Goal: Transaction & Acquisition: Purchase product/service

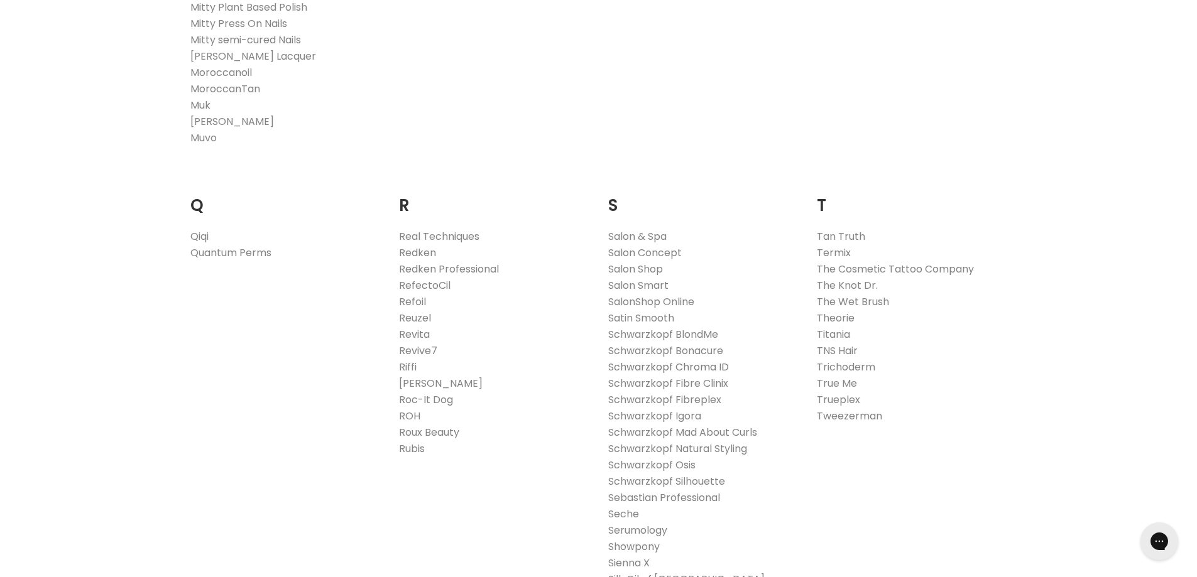
scroll to position [1822, 0]
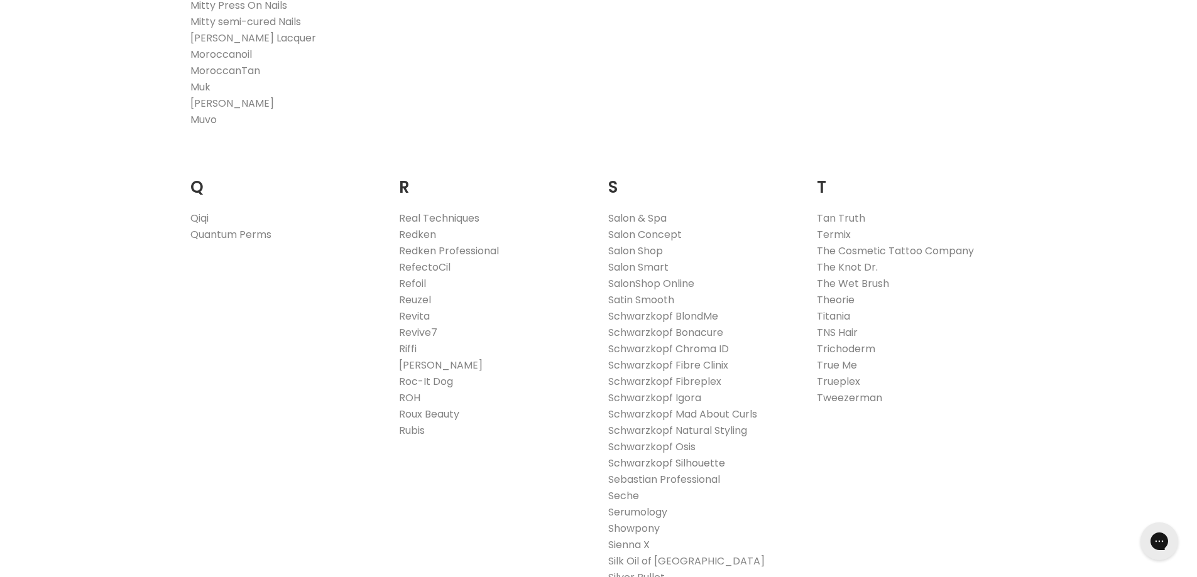
click at [653, 463] on link "Schwarzkopf Silhouette" at bounding box center [666, 463] width 117 height 14
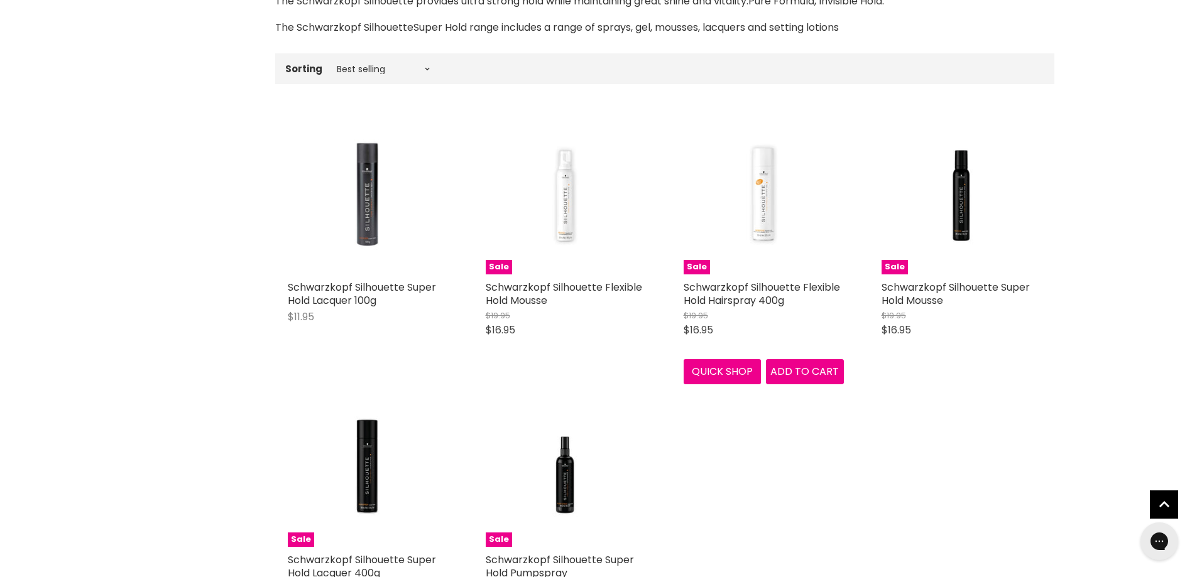
scroll to position [440, 0]
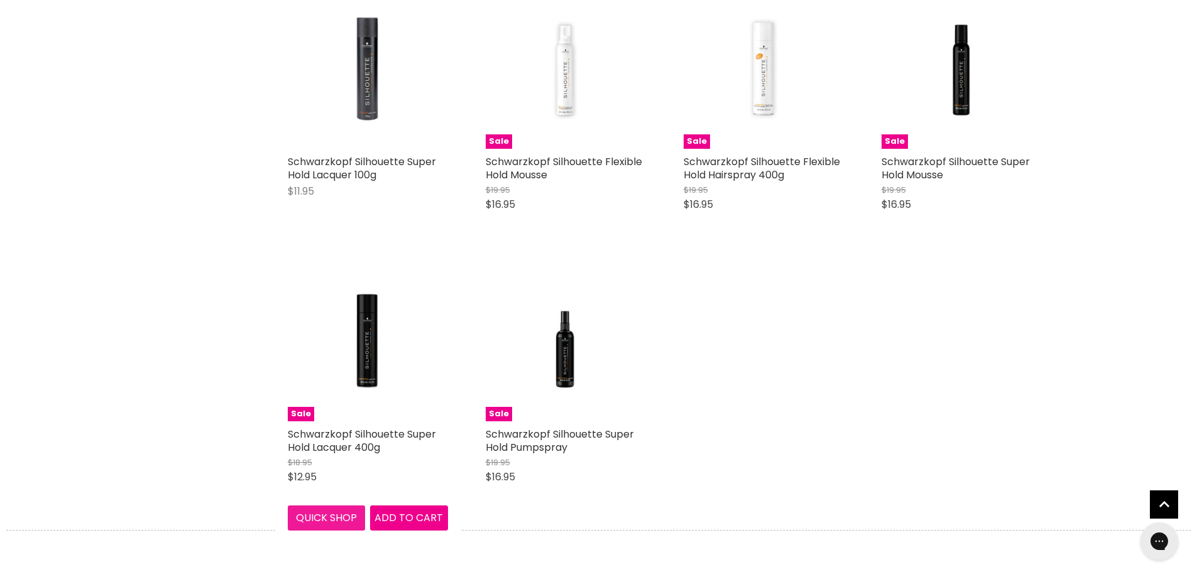
click at [349, 526] on button "Quick shop" at bounding box center [327, 518] width 78 height 25
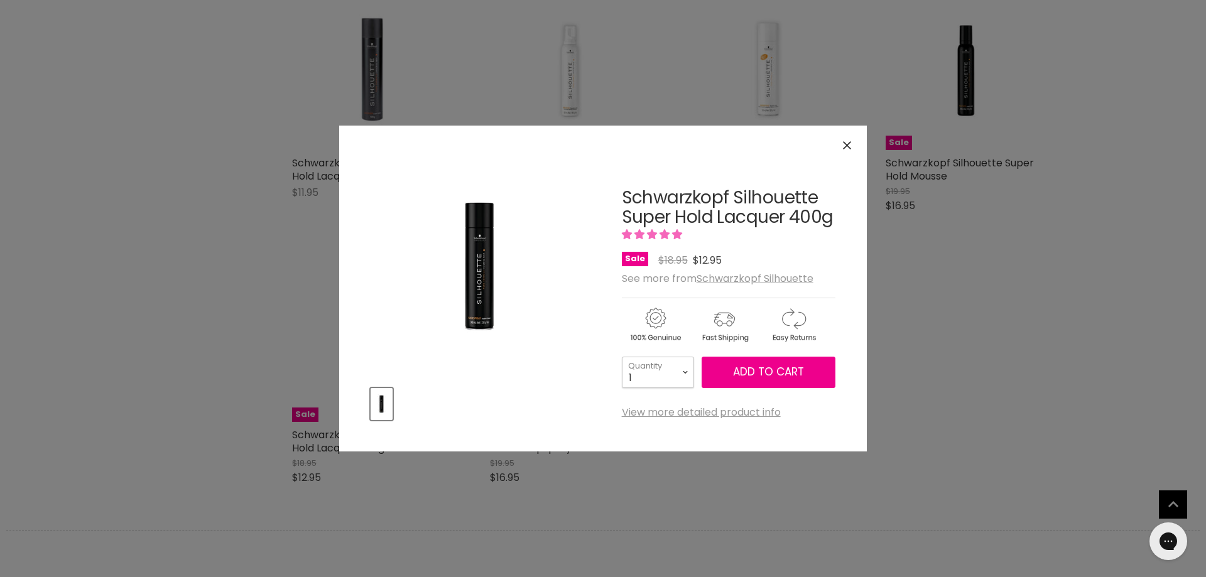
click at [675, 384] on select "1 2 3 4 5 6 7 8 9 10+" at bounding box center [658, 372] width 72 height 31
select select "6"
click at [622, 357] on select "1 2 3 4 5 6 7 8 9 10+" at bounding box center [658, 372] width 72 height 31
type input "6"
click at [736, 363] on button "Add to cart" at bounding box center [769, 372] width 134 height 31
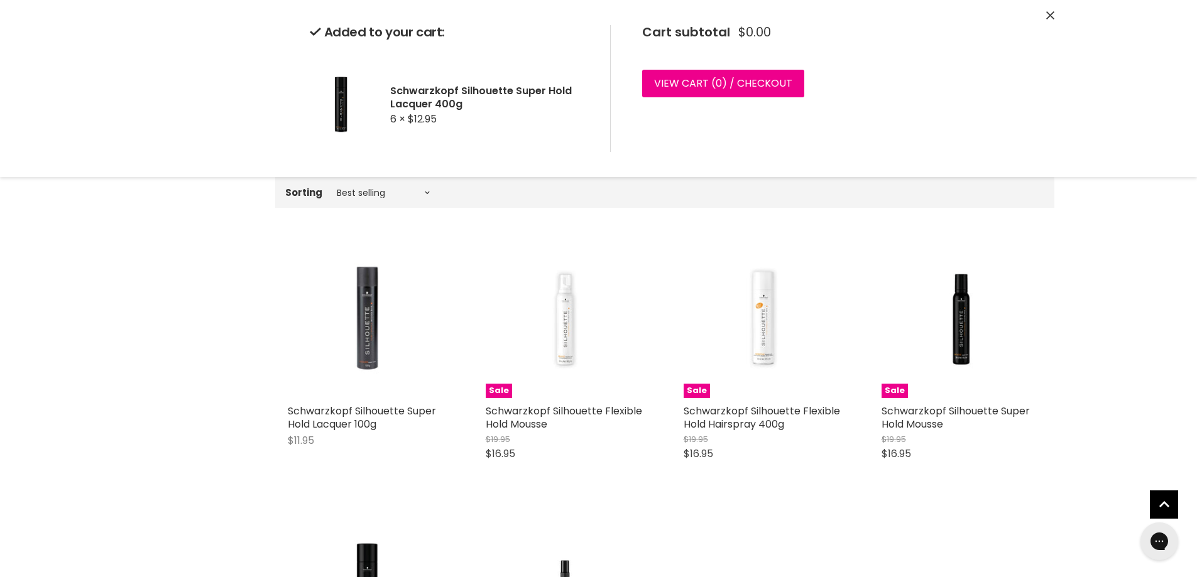
scroll to position [188, 0]
click at [712, 508] on div "Schwarzkopf Silhouette Super Hold Lacquer 100g $11.95 Schwarzkopf Silhouette Qu…" at bounding box center [664, 493] width 779 height 532
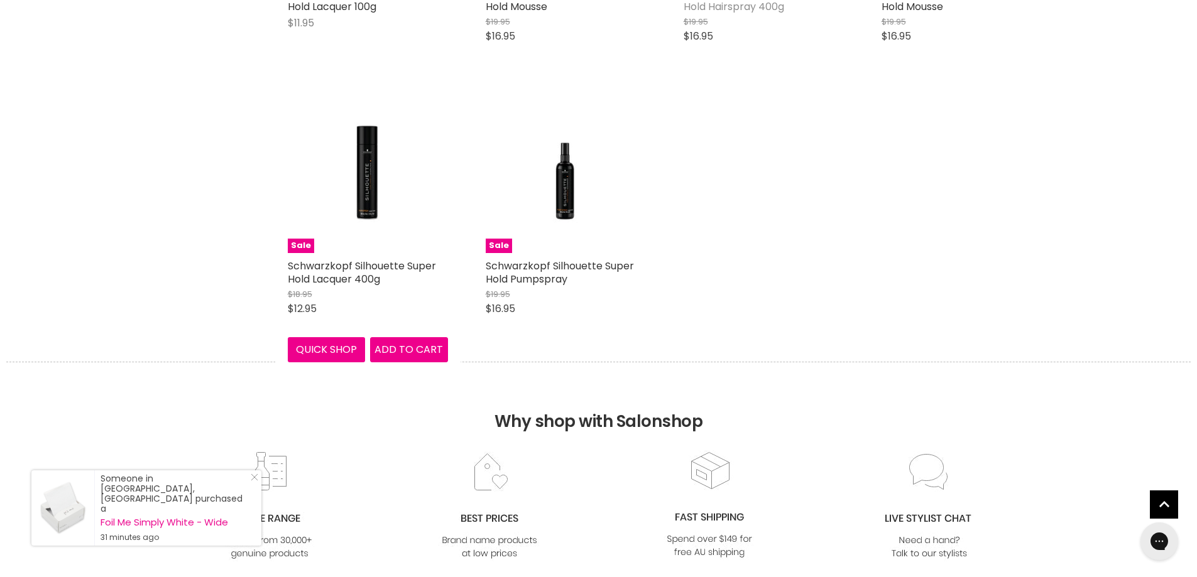
scroll to position [420, 0]
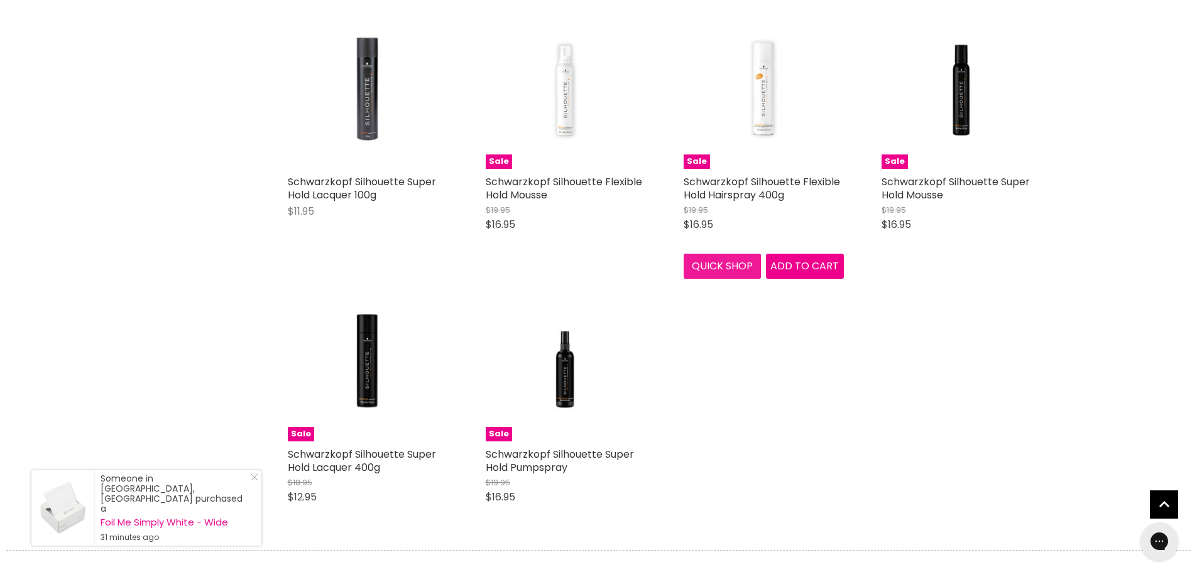
click at [716, 279] on button "Quick shop" at bounding box center [722, 266] width 78 height 25
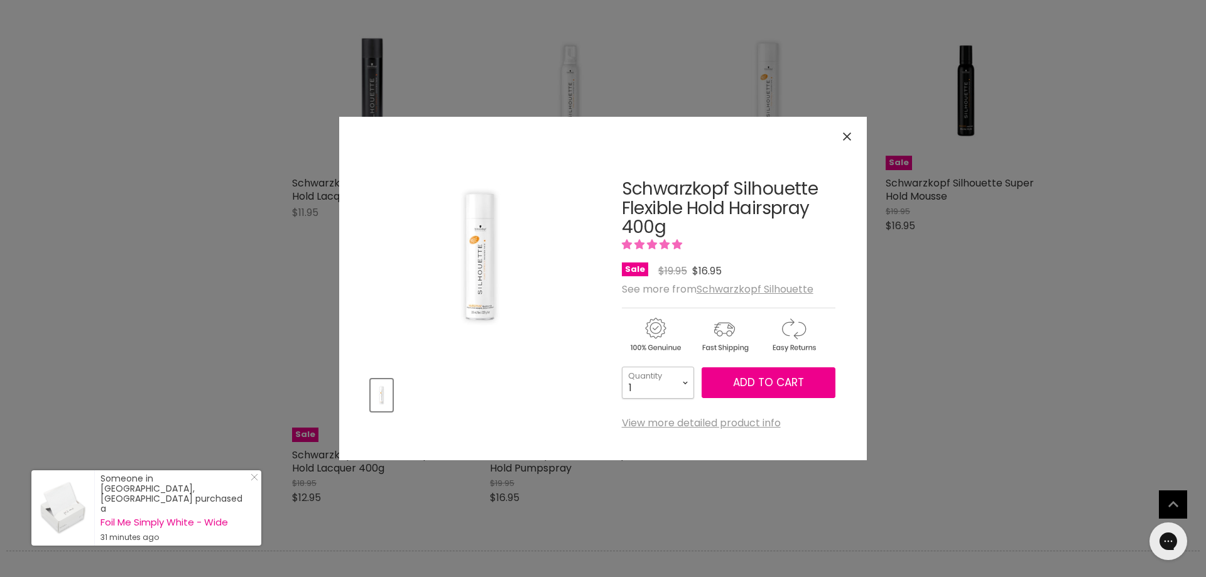
click at [683, 379] on select "1 2 3 4 5 6 7 8 9 10+" at bounding box center [658, 382] width 72 height 31
select select "4"
click at [622, 367] on select "1 2 3 4 5 6 7 8 9 10+" at bounding box center [658, 382] width 72 height 31
type input "4"
click at [748, 371] on button "Add to cart" at bounding box center [769, 382] width 134 height 31
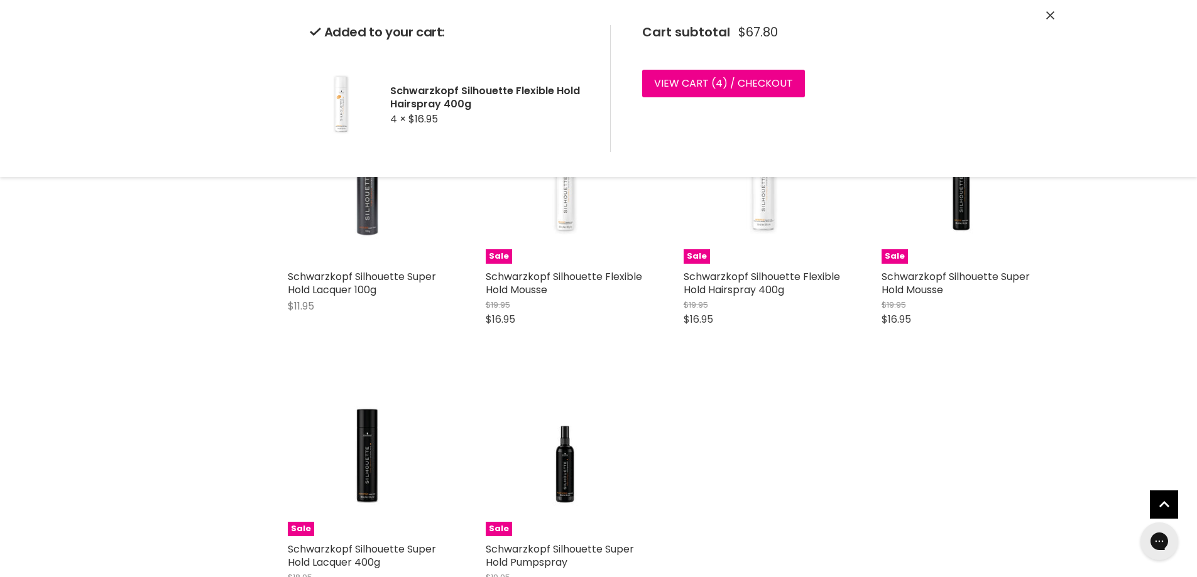
scroll to position [294, 0]
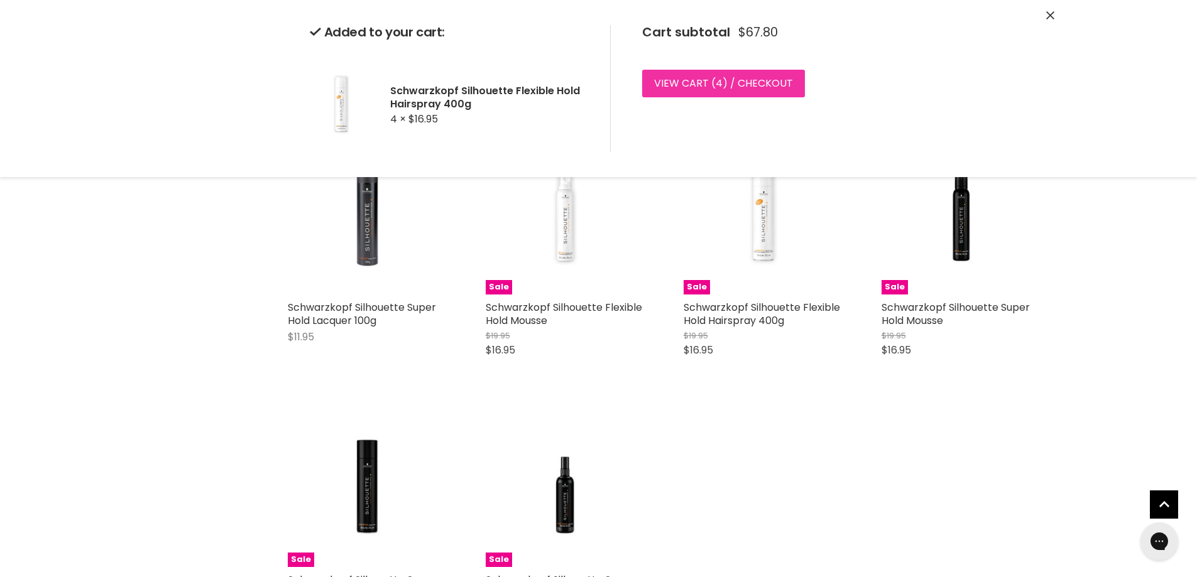
click at [757, 85] on link "View cart ( 4 ) / Checkout" at bounding box center [723, 84] width 163 height 28
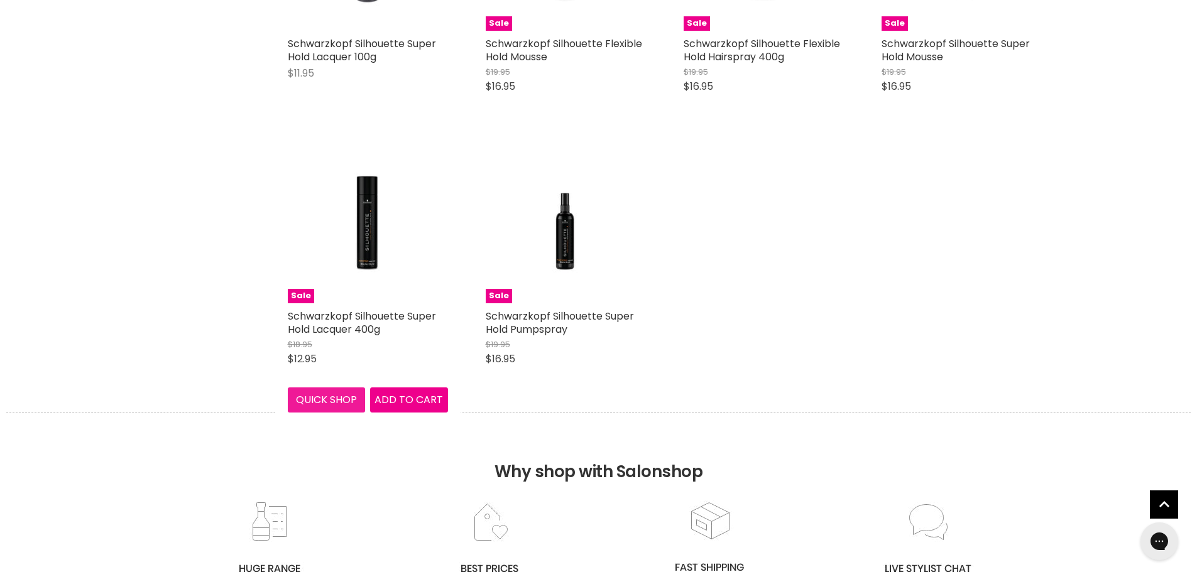
click at [356, 410] on button "Quick shop" at bounding box center [327, 400] width 78 height 25
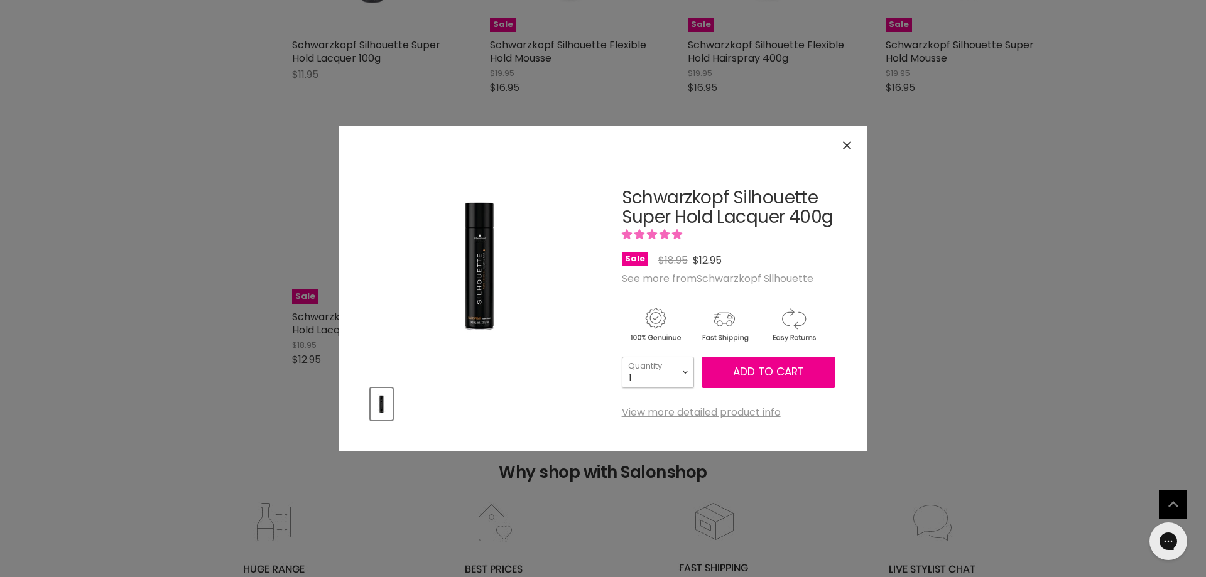
click at [677, 377] on select "1 2 3 4 5 6 7 8 9 10+" at bounding box center [658, 372] width 72 height 31
select select "6"
click at [622, 357] on select "1 2 3 4 5 6 7 8 9 10+" at bounding box center [658, 372] width 72 height 31
type input "6"
click at [767, 375] on span "Add to cart" at bounding box center [768, 371] width 71 height 15
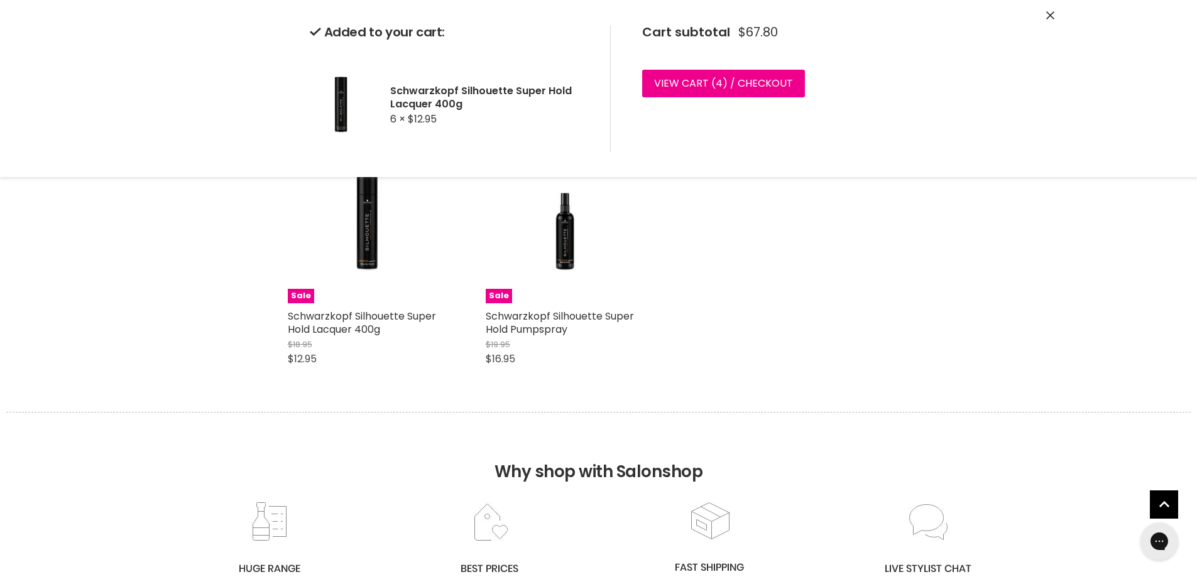
click at [1046, 15] on icon "Close" at bounding box center [1050, 15] width 8 height 8
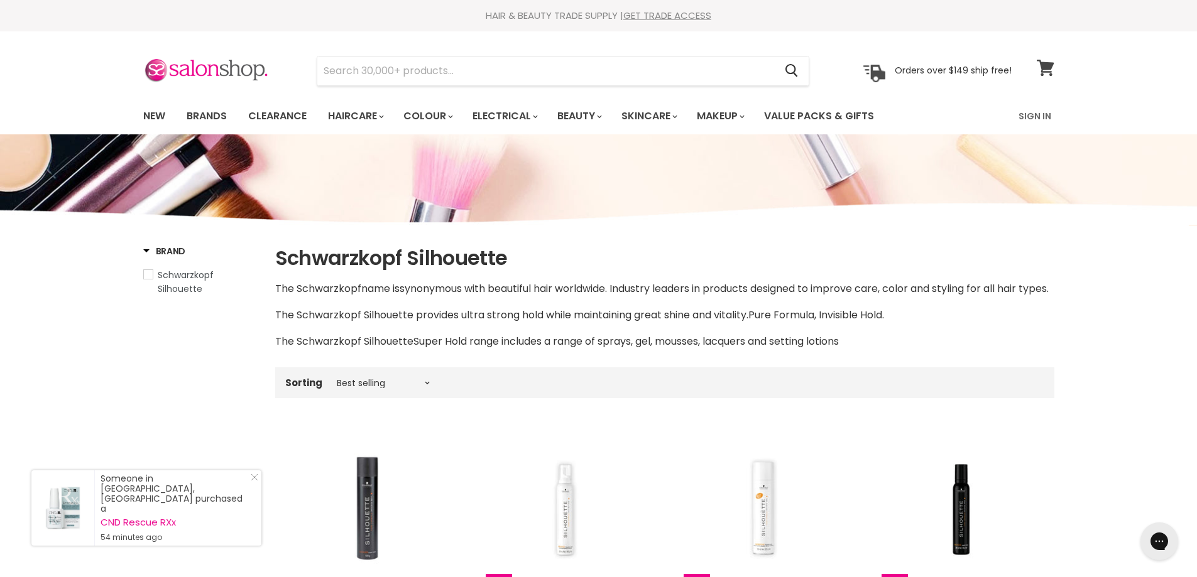
click at [1040, 73] on icon at bounding box center [1045, 68] width 18 height 16
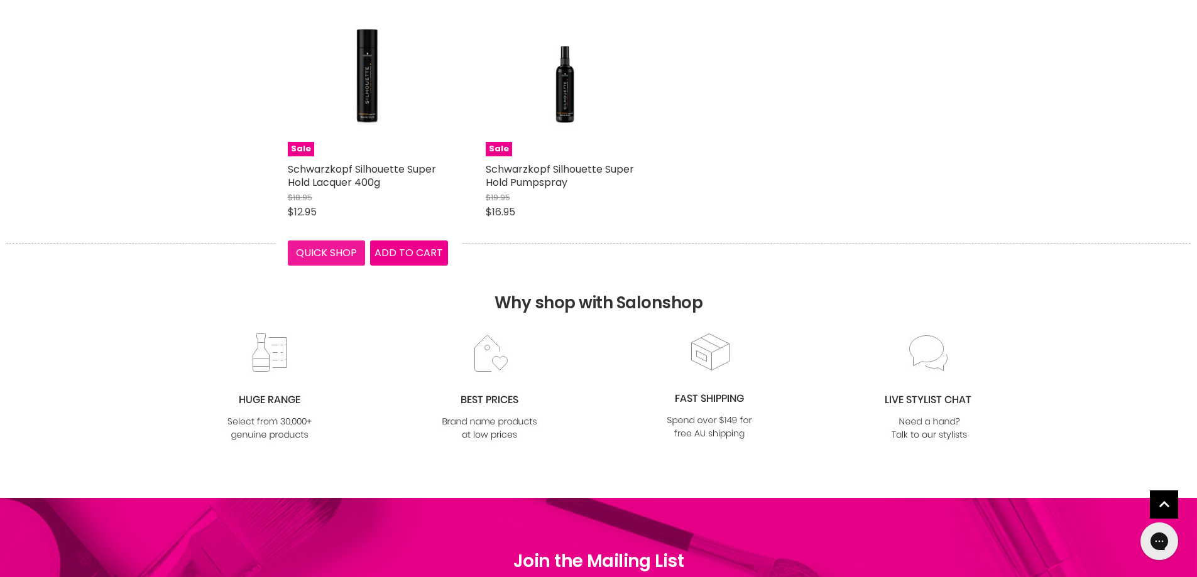
click at [342, 266] on button "Quick shop" at bounding box center [327, 253] width 78 height 25
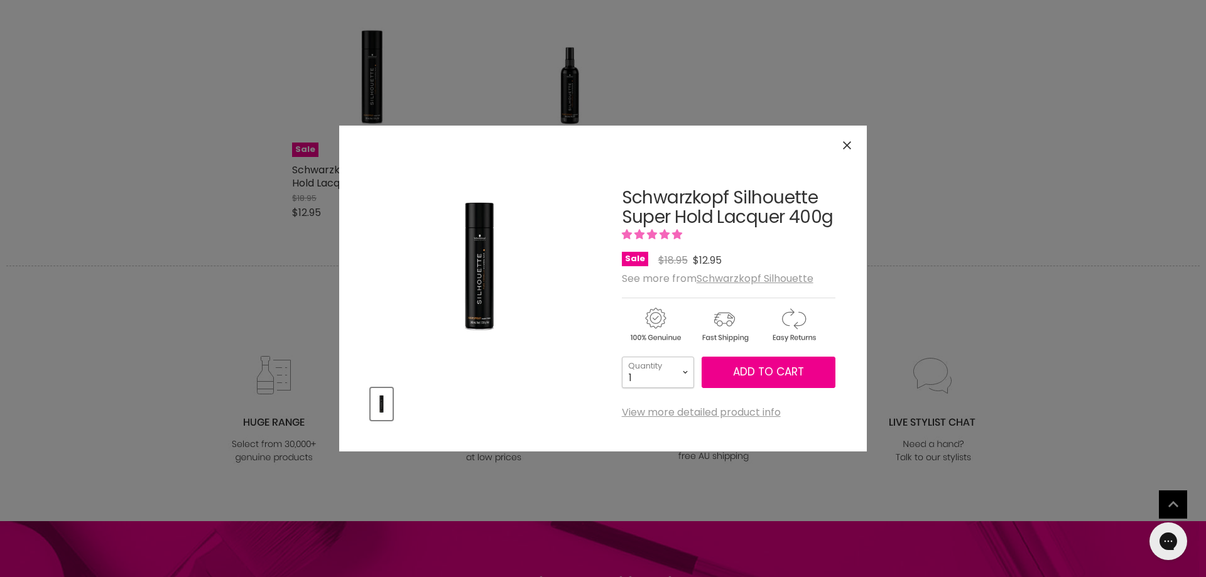
click at [681, 379] on select "1 2 3 4 5 6 7 8 9 10+" at bounding box center [658, 372] width 72 height 31
select select "6"
click at [622, 357] on select "1 2 3 4 5 6 7 8 9 10+" at bounding box center [658, 372] width 72 height 31
type input "6"
click at [783, 372] on span "Add to cart" at bounding box center [768, 371] width 71 height 15
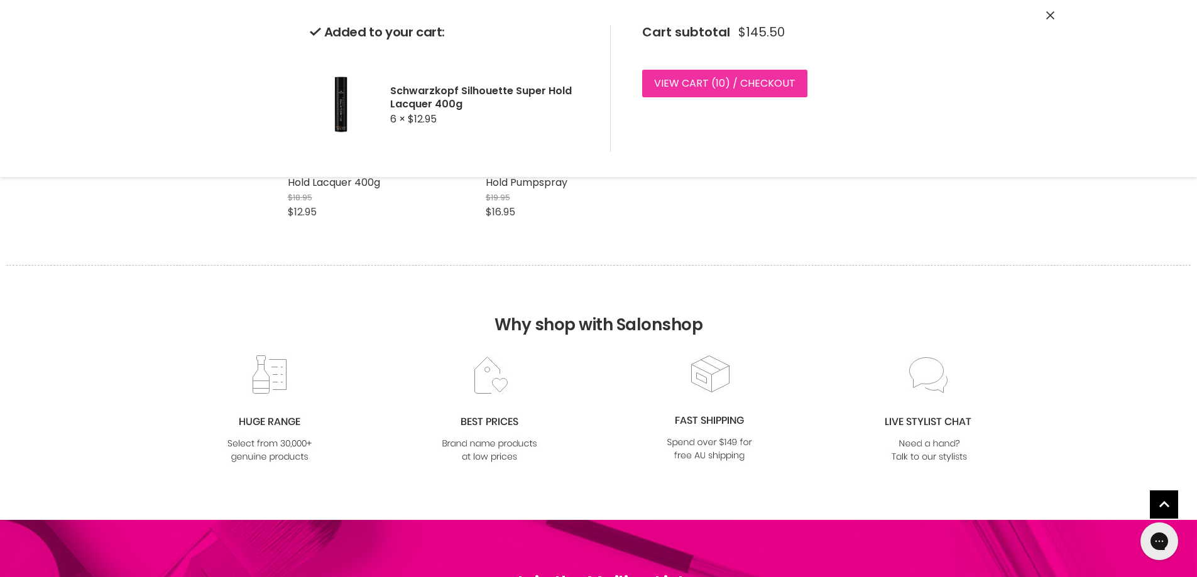
click at [730, 77] on link "View cart ( 10 ) / Checkout" at bounding box center [724, 84] width 165 height 28
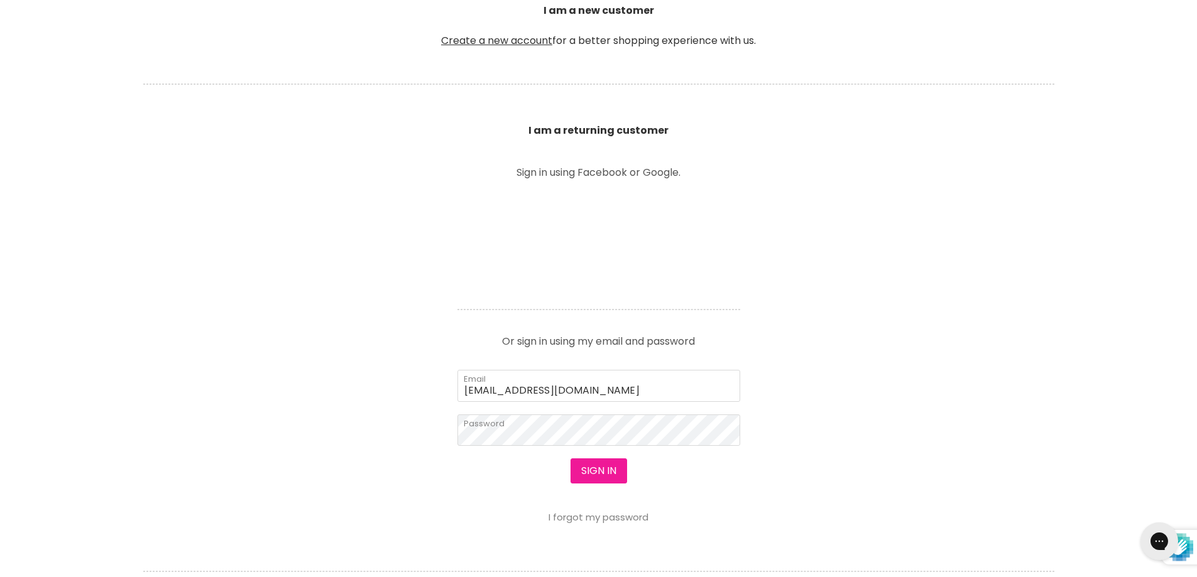
click at [609, 475] on button "Sign in" at bounding box center [598, 471] width 57 height 25
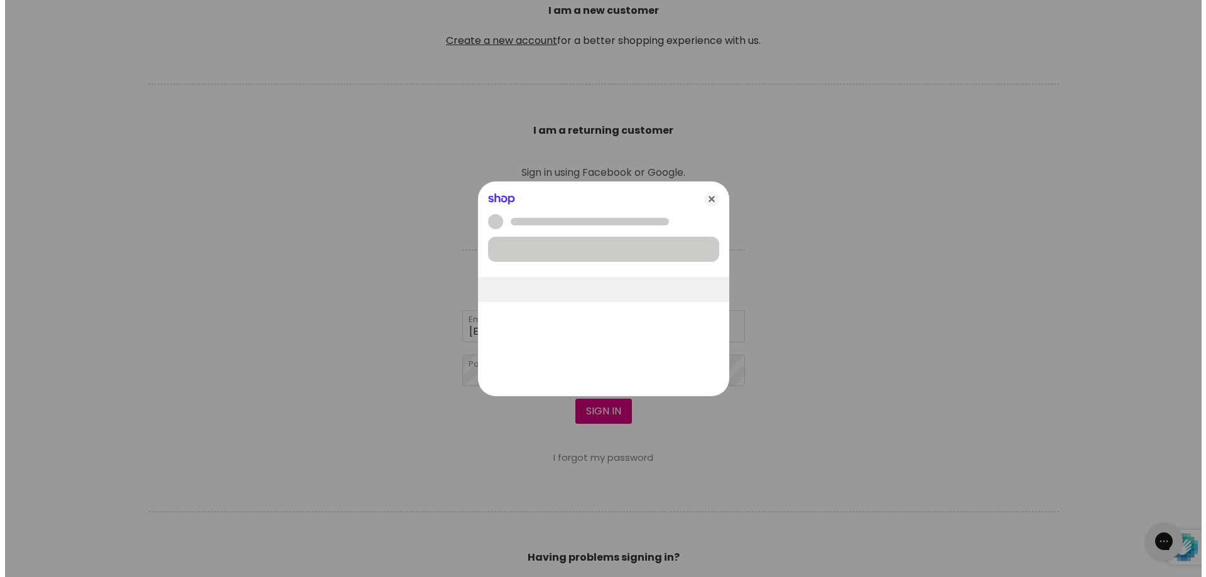
scroll to position [378, 0]
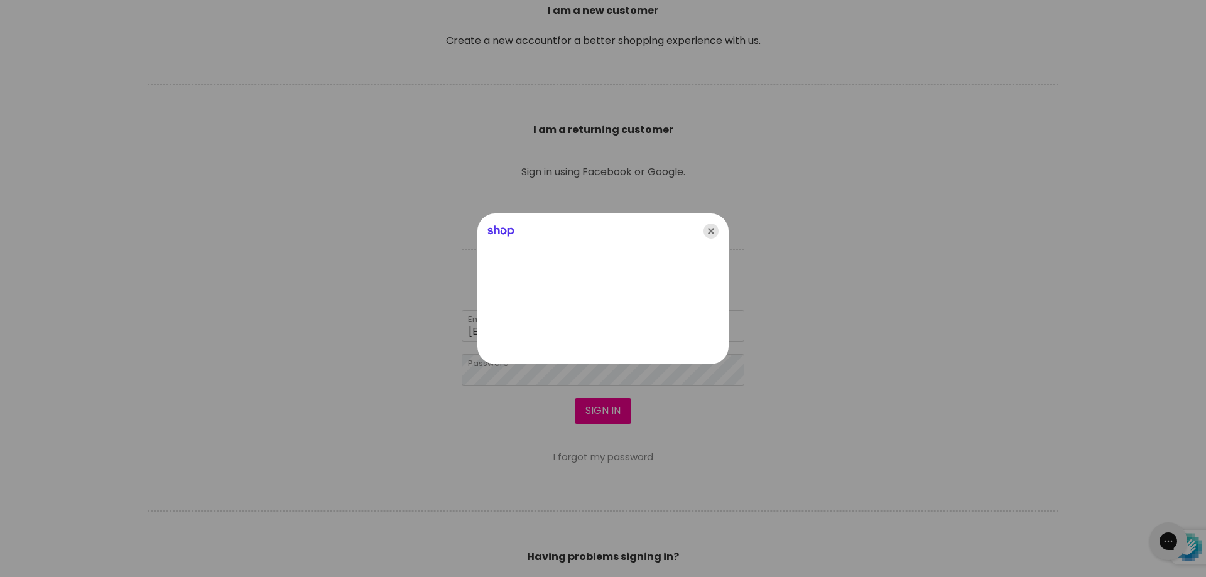
click at [710, 231] on icon "Close" at bounding box center [711, 231] width 15 height 15
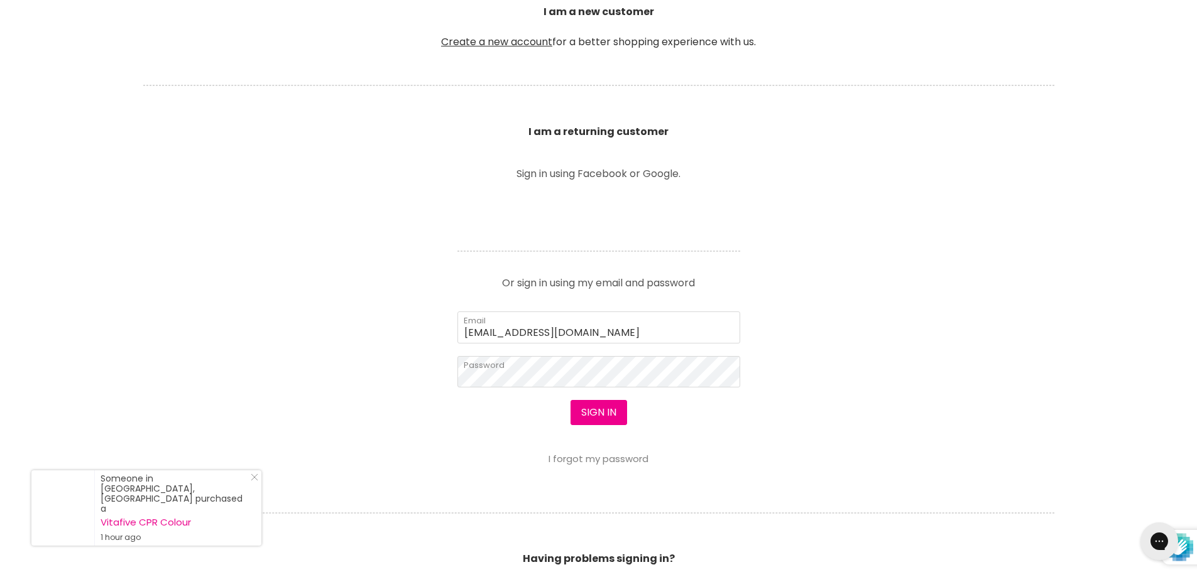
scroll to position [250, 0]
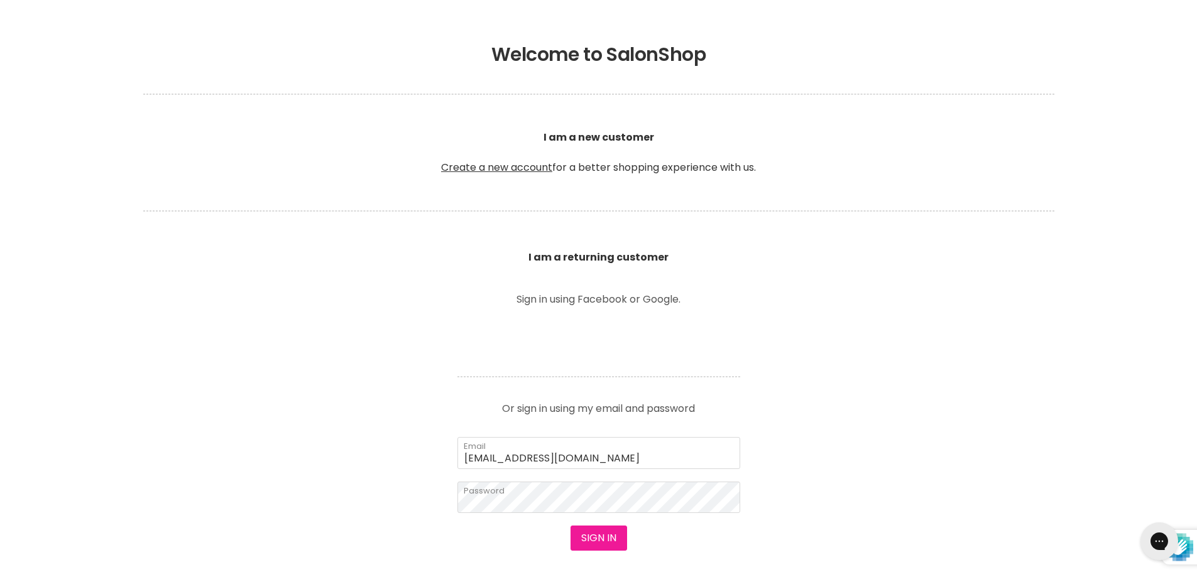
click at [593, 536] on button "Sign in" at bounding box center [598, 538] width 57 height 25
